Goal: Task Accomplishment & Management: Use online tool/utility

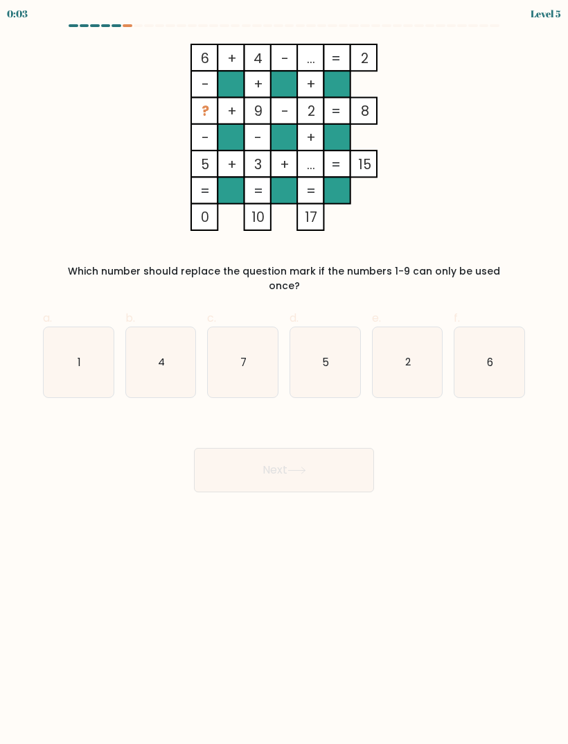
scroll to position [3, 61]
